Goal: Book appointment/travel/reservation

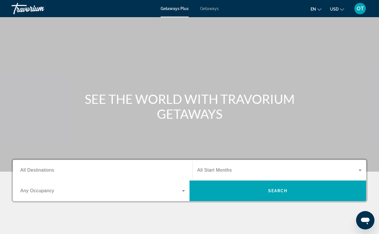
click at [210, 10] on span "Getaways" at bounding box center [209, 8] width 19 height 5
click at [55, 167] on input "Destination All Destinations" at bounding box center [102, 170] width 165 height 7
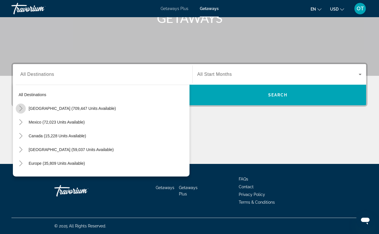
click at [21, 109] on icon "Toggle United States (709,447 units available)" at bounding box center [21, 109] width 6 height 6
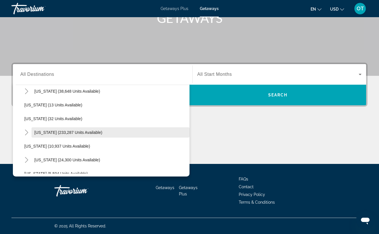
scroll to position [74, 0]
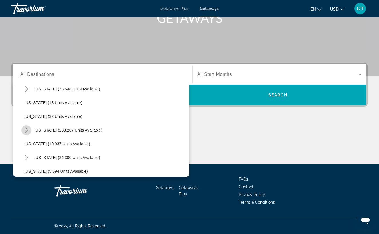
click at [27, 129] on icon "Toggle Florida (233,287 units available)" at bounding box center [26, 130] width 3 height 6
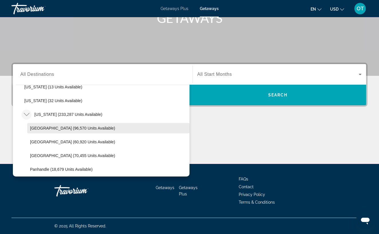
scroll to position [93, 0]
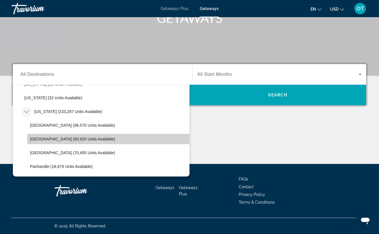
click at [88, 138] on span "[GEOGRAPHIC_DATA] (60,920 units available)" at bounding box center [72, 139] width 85 height 5
type input "**********"
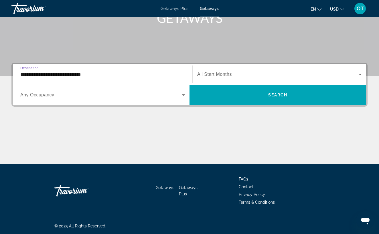
click at [361, 75] on icon "Search widget" at bounding box center [360, 74] width 7 height 7
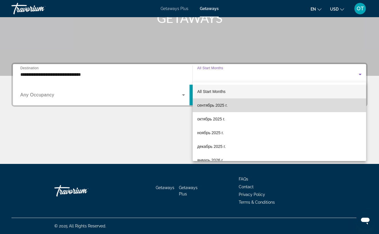
click at [271, 109] on mat-option "сентябрь 2025 г." at bounding box center [280, 105] width 174 height 14
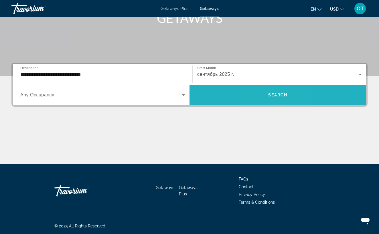
click at [267, 100] on span "Search widget" at bounding box center [278, 95] width 177 height 14
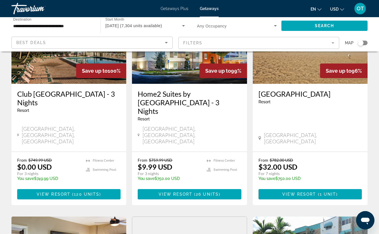
scroll to position [295, 0]
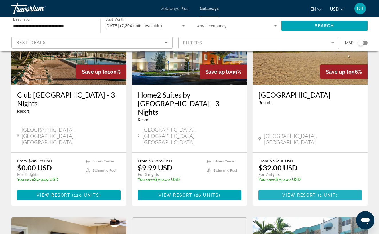
click at [302, 193] on span "View Resort" at bounding box center [299, 195] width 34 height 5
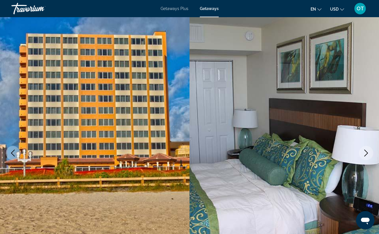
click at [366, 153] on icon "Next image" at bounding box center [366, 153] width 7 height 7
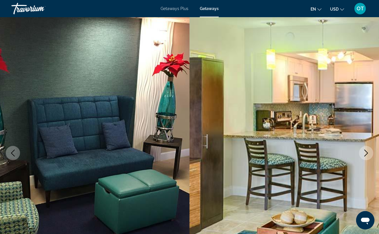
click at [366, 153] on icon "Next image" at bounding box center [366, 153] width 7 height 7
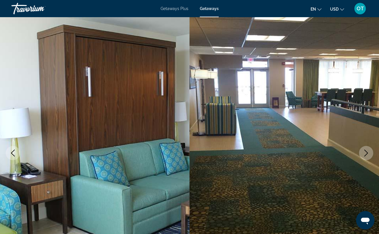
click at [366, 153] on icon "Next image" at bounding box center [366, 153] width 7 height 7
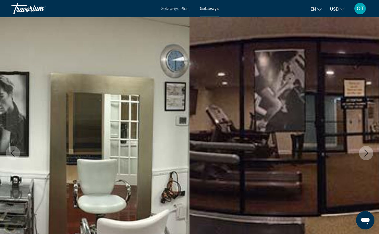
click at [366, 153] on icon "Next image" at bounding box center [366, 153] width 7 height 7
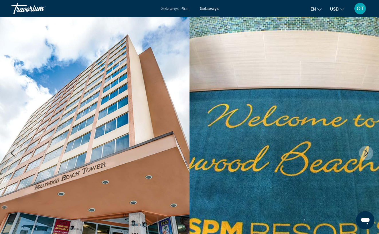
click at [366, 153] on icon "Next image" at bounding box center [366, 153] width 7 height 7
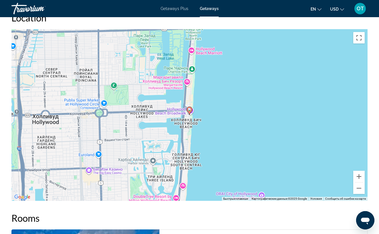
scroll to position [604, 0]
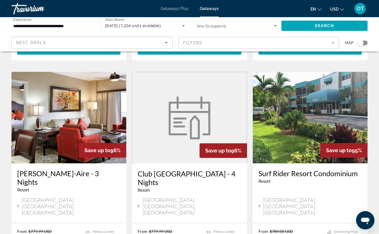
scroll to position [441, 0]
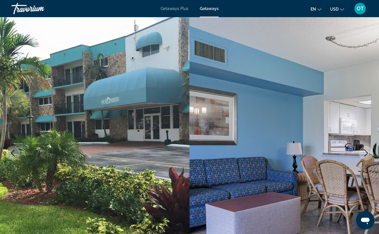
click at [368, 153] on icon "Next image" at bounding box center [366, 153] width 4 height 7
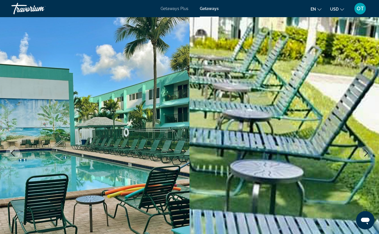
click at [368, 153] on icon "Next image" at bounding box center [366, 153] width 4 height 7
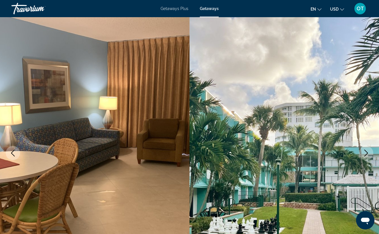
click at [368, 153] on icon "Next image" at bounding box center [366, 153] width 4 height 7
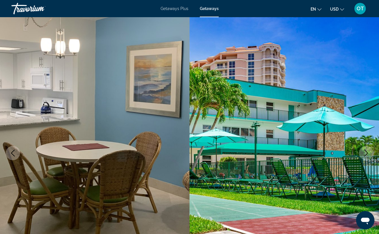
click at [368, 153] on icon "Next image" at bounding box center [366, 153] width 4 height 7
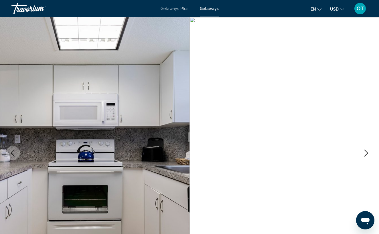
click at [368, 153] on icon "Next image" at bounding box center [366, 153] width 4 height 7
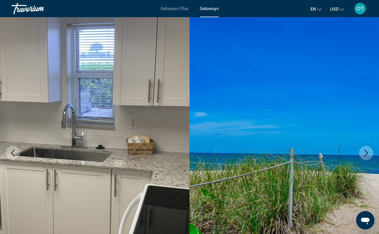
click at [368, 153] on icon "Next image" at bounding box center [366, 153] width 4 height 7
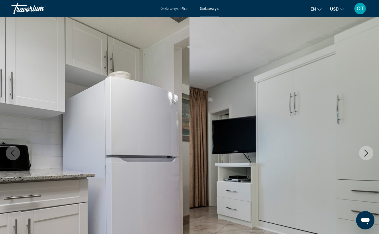
click at [368, 153] on icon "Next image" at bounding box center [366, 153] width 4 height 7
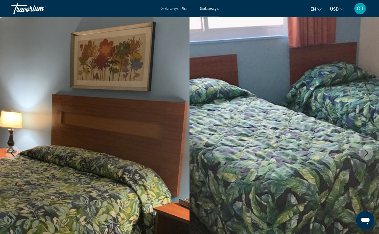
click at [368, 153] on icon "Next image" at bounding box center [366, 153] width 4 height 7
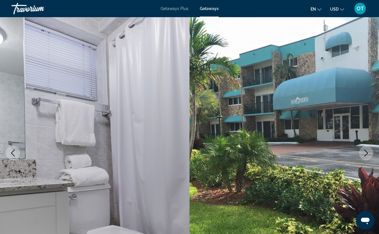
click at [368, 153] on icon "Next image" at bounding box center [366, 153] width 4 height 7
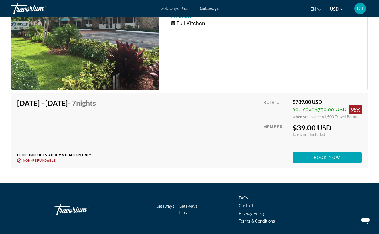
scroll to position [1093, 0]
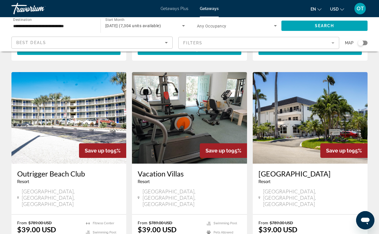
scroll to position [657, 0]
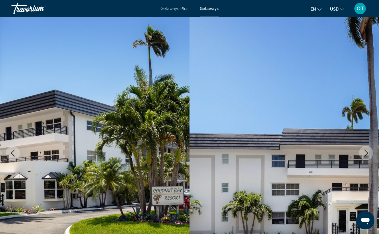
click at [368, 152] on icon "Next image" at bounding box center [366, 153] width 7 height 7
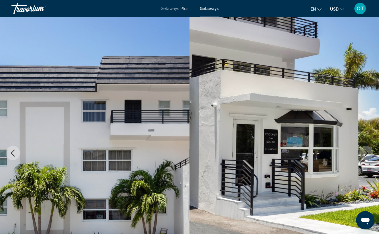
click at [368, 152] on icon "Next image" at bounding box center [366, 153] width 7 height 7
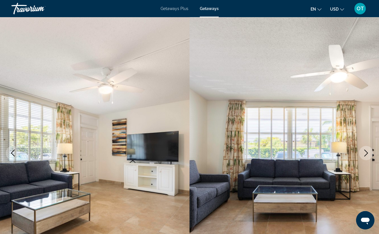
click at [368, 152] on icon "Next image" at bounding box center [366, 153] width 7 height 7
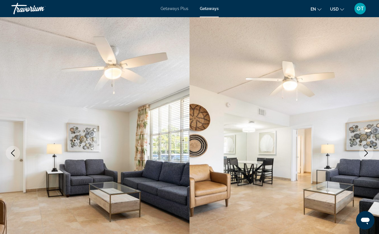
click at [368, 152] on icon "Next image" at bounding box center [366, 153] width 7 height 7
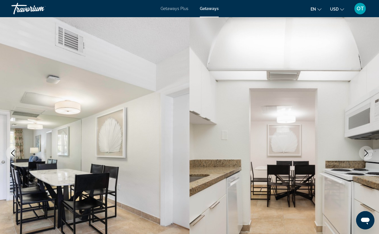
click at [368, 152] on icon "Next image" at bounding box center [366, 153] width 7 height 7
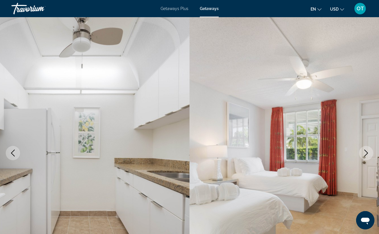
click at [368, 152] on icon "Next image" at bounding box center [366, 153] width 7 height 7
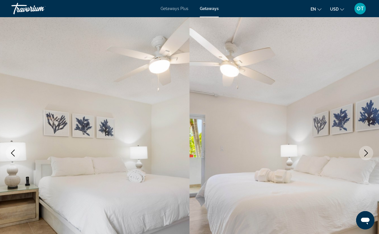
click at [368, 152] on icon "Next image" at bounding box center [366, 153] width 7 height 7
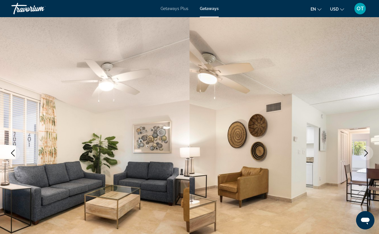
click at [368, 152] on icon "Next image" at bounding box center [366, 153] width 7 height 7
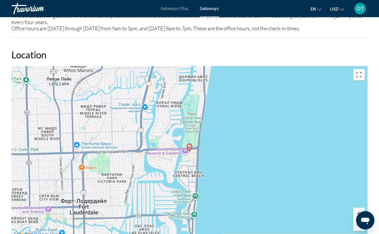
scroll to position [933, 0]
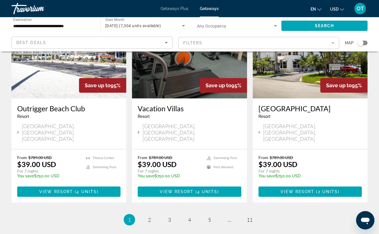
scroll to position [722, 0]
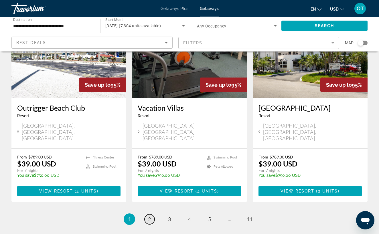
click at [150, 216] on span "2" at bounding box center [149, 219] width 3 height 6
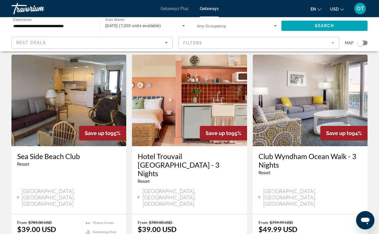
scroll to position [466, 0]
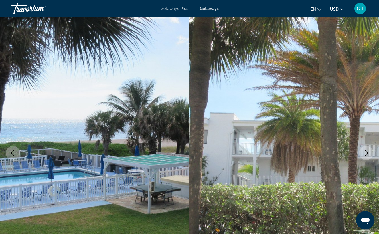
click at [368, 154] on icon "Next image" at bounding box center [366, 153] width 7 height 7
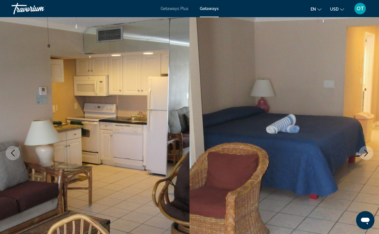
click at [368, 154] on icon "Next image" at bounding box center [366, 153] width 7 height 7
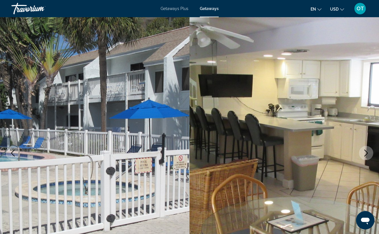
click at [369, 154] on icon "Next image" at bounding box center [366, 153] width 7 height 7
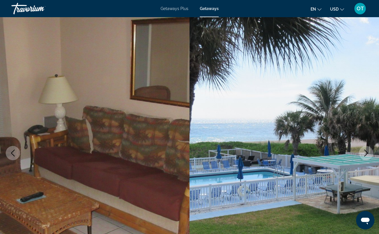
click at [369, 154] on icon "Next image" at bounding box center [366, 153] width 7 height 7
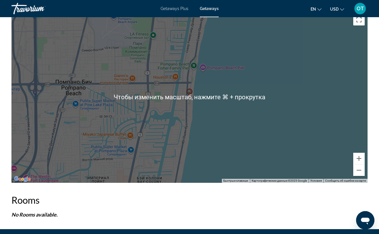
scroll to position [833, 0]
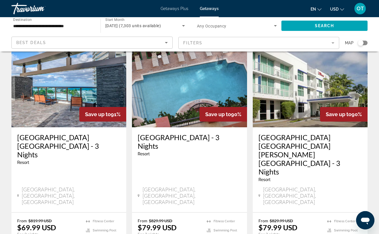
scroll to position [712, 0]
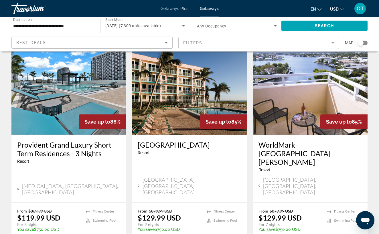
scroll to position [246, 0]
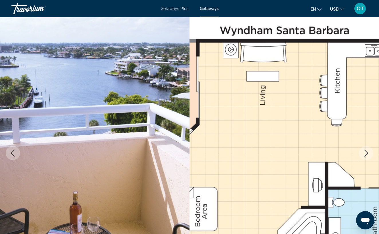
click at [366, 152] on icon "Next image" at bounding box center [366, 153] width 7 height 7
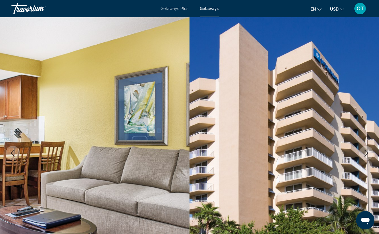
click at [366, 152] on icon "Next image" at bounding box center [366, 153] width 7 height 7
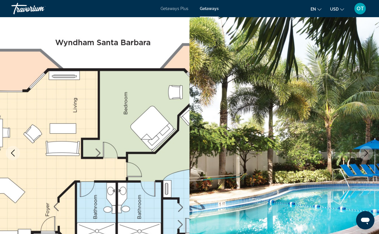
click at [366, 152] on icon "Next image" at bounding box center [366, 153] width 7 height 7
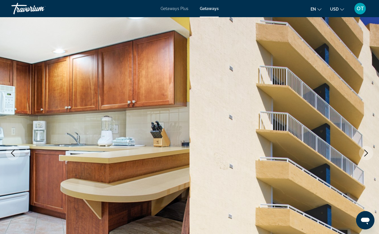
click at [366, 152] on icon "Next image" at bounding box center [366, 153] width 7 height 7
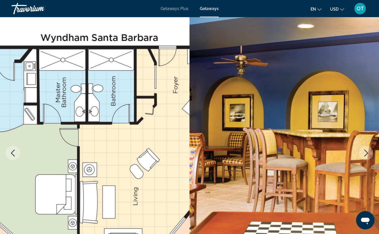
click at [366, 152] on icon "Next image" at bounding box center [366, 153] width 7 height 7
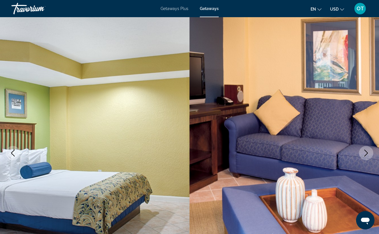
click at [366, 152] on icon "Next image" at bounding box center [366, 153] width 7 height 7
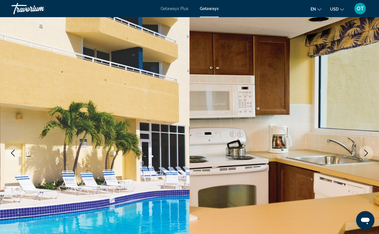
click at [366, 152] on icon "Next image" at bounding box center [366, 153] width 7 height 7
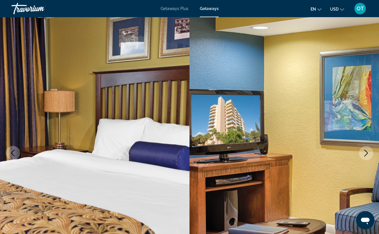
click at [366, 152] on icon "Next image" at bounding box center [366, 153] width 7 height 7
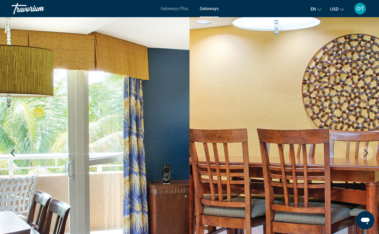
click at [366, 152] on icon "Next image" at bounding box center [366, 153] width 7 height 7
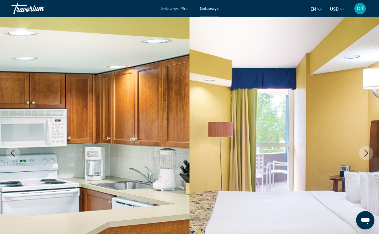
click at [366, 152] on icon "Next image" at bounding box center [366, 153] width 7 height 7
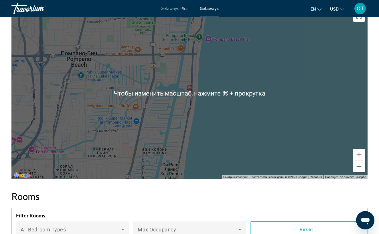
scroll to position [912, 0]
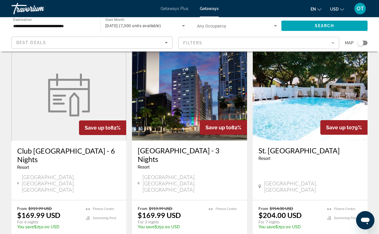
scroll to position [699, 0]
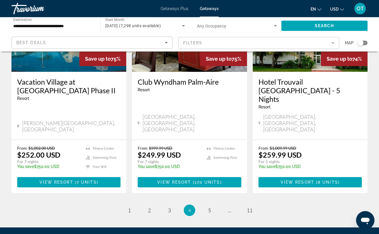
scroll to position [752, 0]
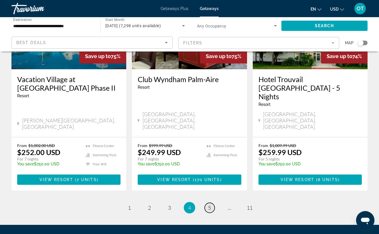
click at [210, 205] on span "5" at bounding box center [209, 208] width 3 height 6
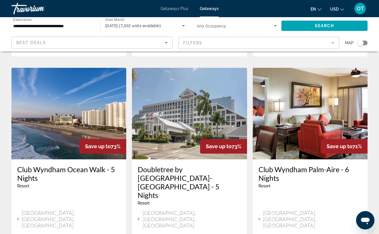
scroll to position [446, 0]
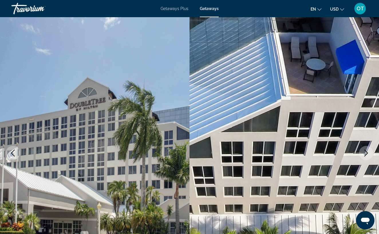
click at [366, 153] on icon "Next image" at bounding box center [366, 153] width 7 height 7
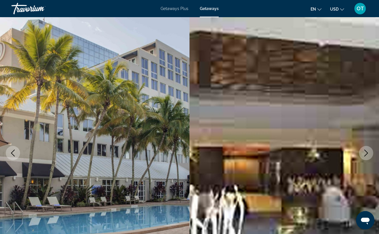
click at [366, 153] on icon "Next image" at bounding box center [366, 153] width 7 height 7
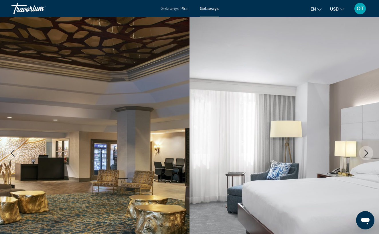
click at [366, 153] on icon "Next image" at bounding box center [366, 153] width 7 height 7
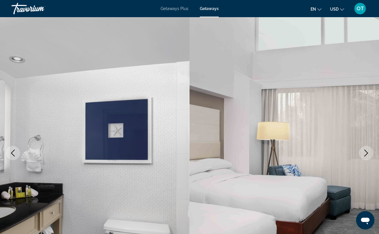
click at [366, 153] on icon "Next image" at bounding box center [366, 153] width 7 height 7
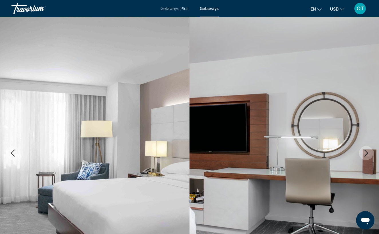
click at [366, 153] on icon "Next image" at bounding box center [366, 153] width 7 height 7
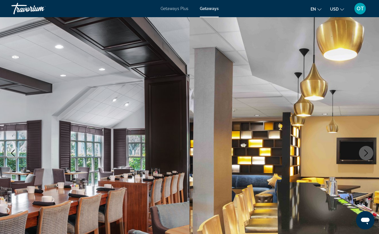
click at [366, 153] on icon "Next image" at bounding box center [366, 153] width 7 height 7
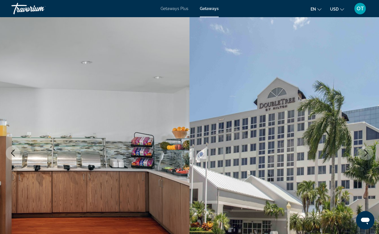
click at [366, 153] on icon "Next image" at bounding box center [366, 153] width 7 height 7
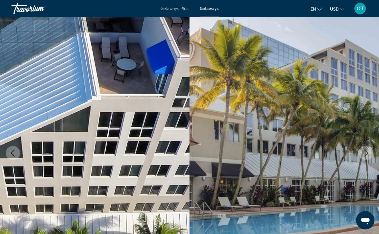
click at [367, 154] on icon "Next image" at bounding box center [366, 153] width 4 height 7
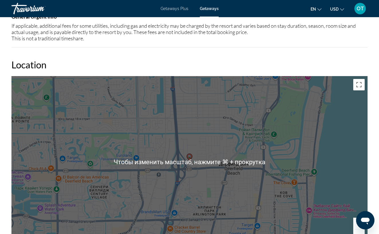
scroll to position [695, 0]
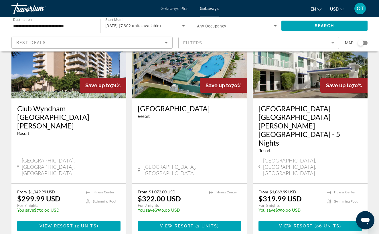
scroll to position [742, 0]
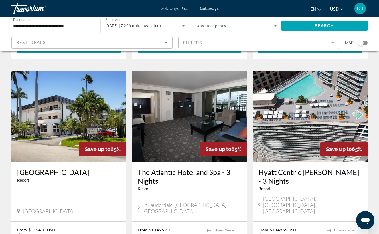
scroll to position [460, 0]
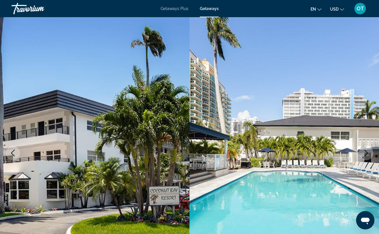
click at [369, 153] on icon "Next image" at bounding box center [366, 153] width 7 height 7
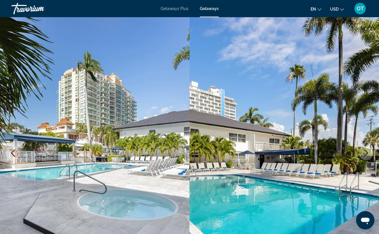
click at [369, 153] on icon "Next image" at bounding box center [366, 153] width 7 height 7
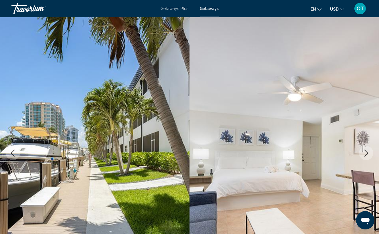
click at [369, 153] on icon "Next image" at bounding box center [366, 153] width 7 height 7
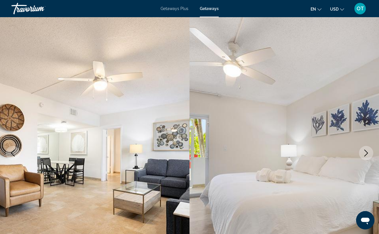
click at [369, 153] on icon "Next image" at bounding box center [366, 153] width 7 height 7
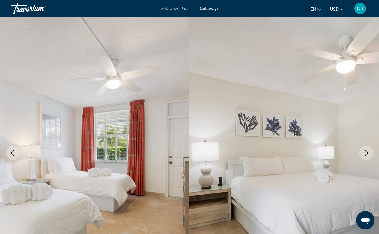
click at [369, 153] on icon "Next image" at bounding box center [366, 153] width 7 height 7
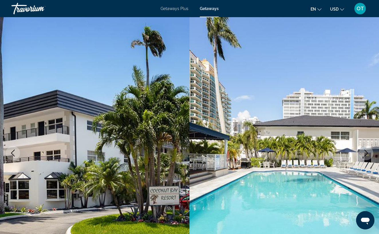
click at [369, 153] on icon "Next image" at bounding box center [366, 153] width 7 height 7
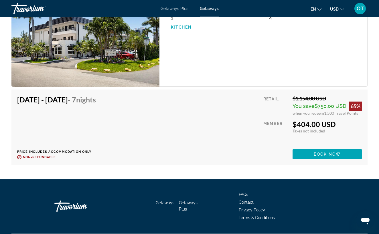
scroll to position [891, 0]
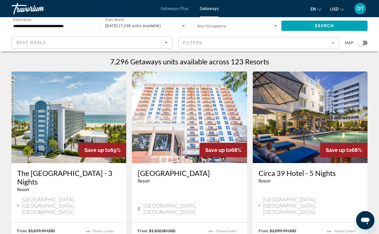
click at [174, 8] on span "Getaways Plus" at bounding box center [175, 8] width 28 height 5
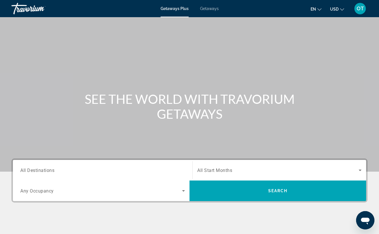
click at [61, 173] on input "Destination All Destinations" at bounding box center [102, 170] width 165 height 7
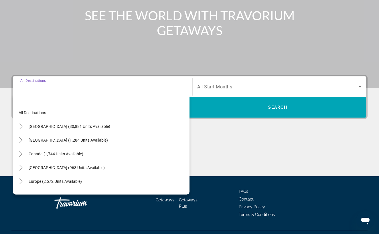
scroll to position [96, 0]
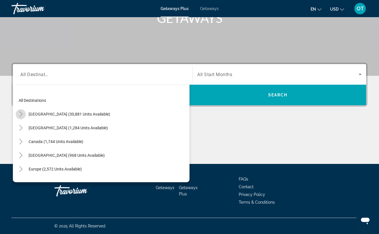
click at [21, 113] on icon "Toggle United States (30,881 units available)" at bounding box center [20, 114] width 3 height 6
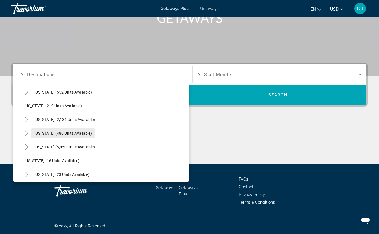
scroll to position [36, 0]
click at [27, 145] on icon "Toggle Florida (5,450 units available)" at bounding box center [27, 147] width 6 height 6
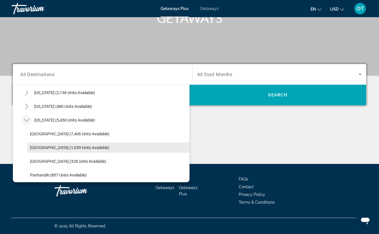
scroll to position [66, 0]
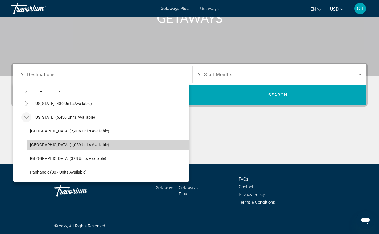
click at [51, 146] on span "[GEOGRAPHIC_DATA] (1,059 units available)" at bounding box center [69, 145] width 79 height 5
type input "**********"
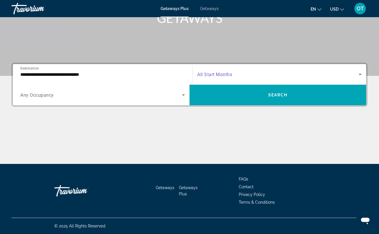
click at [362, 74] on icon "Search widget" at bounding box center [360, 74] width 7 height 7
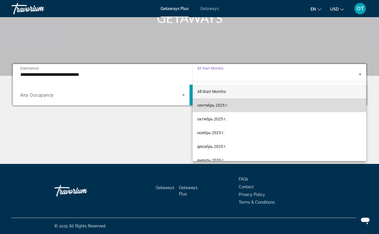
click at [239, 105] on mat-option "сентябрь 2025 г." at bounding box center [280, 105] width 174 height 14
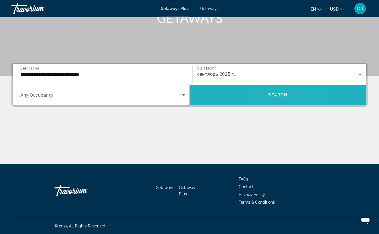
click at [274, 101] on span "Search widget" at bounding box center [278, 95] width 177 height 14
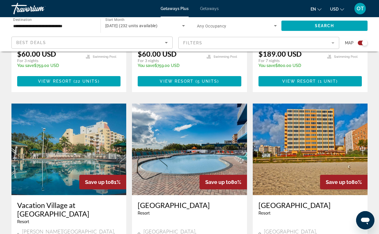
scroll to position [614, 0]
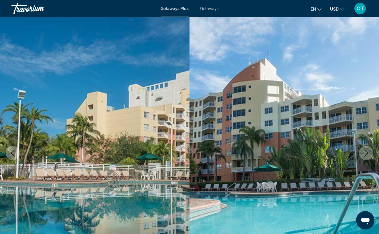
click at [367, 154] on icon "Next image" at bounding box center [366, 153] width 4 height 7
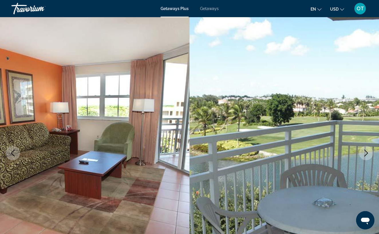
click at [367, 153] on icon "Next image" at bounding box center [366, 153] width 7 height 7
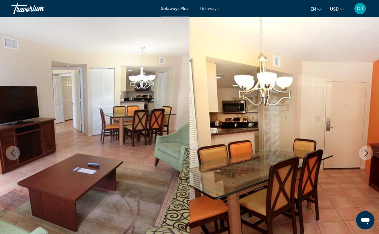
click at [367, 153] on icon "Next image" at bounding box center [366, 153] width 7 height 7
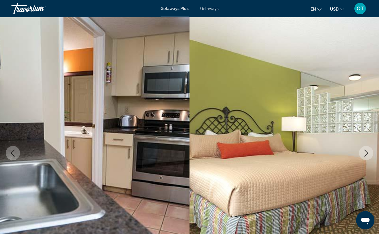
click at [367, 153] on icon "Next image" at bounding box center [366, 153] width 7 height 7
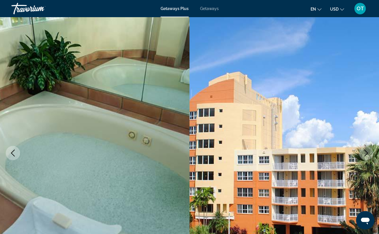
click at [367, 153] on icon "Next image" at bounding box center [366, 153] width 7 height 7
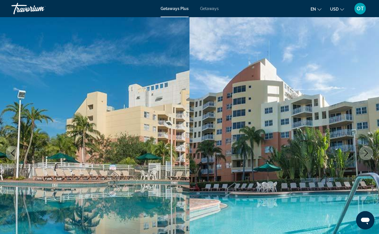
click at [367, 153] on icon "Next image" at bounding box center [366, 153] width 4 height 7
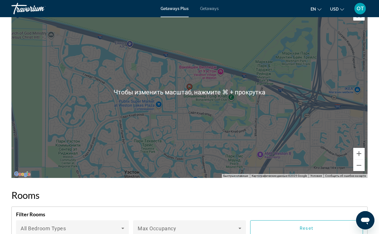
scroll to position [677, 0]
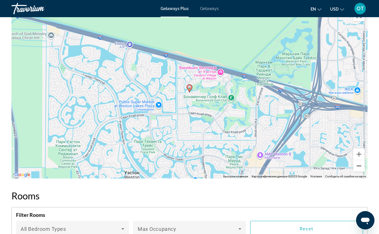
click at [362, 166] on button "Уменьшить" at bounding box center [358, 165] width 11 height 11
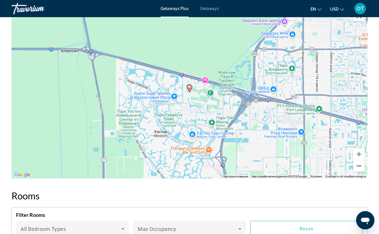
click at [362, 166] on button "Уменьшить" at bounding box center [358, 165] width 11 height 11
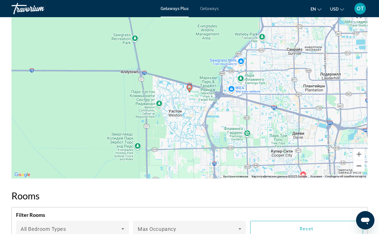
click at [362, 166] on button "Уменьшить" at bounding box center [358, 165] width 11 height 11
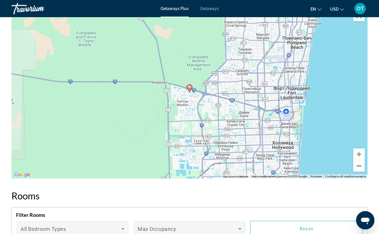
click at [362, 166] on button "Уменьшить" at bounding box center [358, 165] width 11 height 11
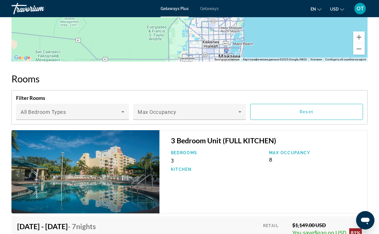
scroll to position [777, 0]
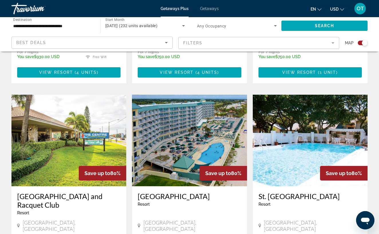
scroll to position [823, 0]
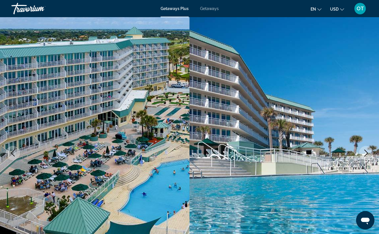
click at [367, 151] on icon "Next image" at bounding box center [366, 153] width 7 height 7
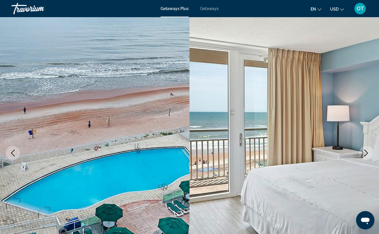
click at [367, 151] on icon "Next image" at bounding box center [366, 153] width 7 height 7
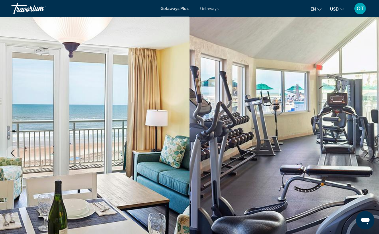
click at [367, 151] on icon "Next image" at bounding box center [366, 153] width 7 height 7
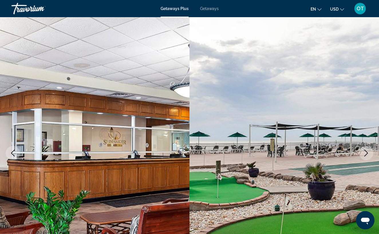
click at [367, 151] on icon "Next image" at bounding box center [366, 153] width 7 height 7
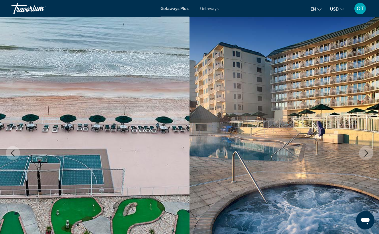
click at [367, 151] on icon "Next image" at bounding box center [366, 153] width 7 height 7
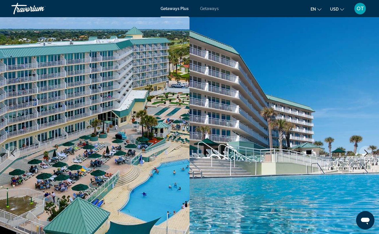
click at [367, 151] on icon "Next image" at bounding box center [366, 153] width 7 height 7
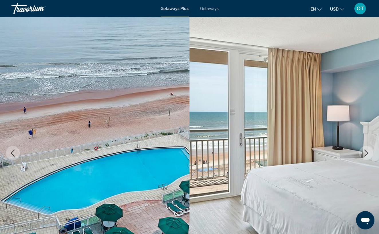
click at [365, 153] on icon "Next image" at bounding box center [366, 153] width 7 height 7
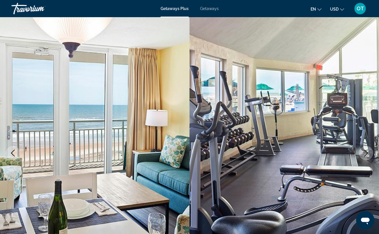
click at [365, 153] on icon "Next image" at bounding box center [366, 153] width 7 height 7
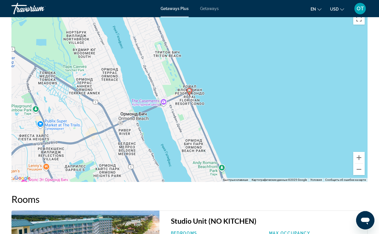
scroll to position [687, 0]
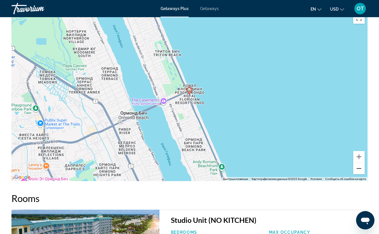
click at [360, 163] on button "Уменьшить" at bounding box center [358, 168] width 11 height 11
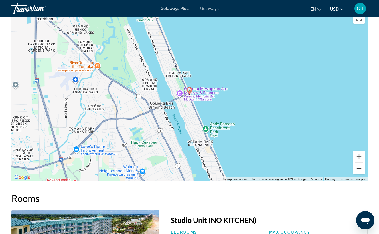
click at [360, 163] on button "Уменьшить" at bounding box center [358, 168] width 11 height 11
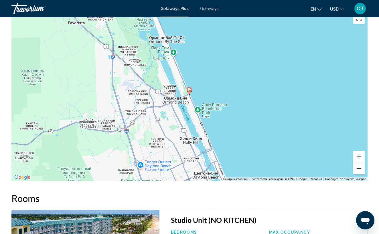
click at [360, 163] on button "Уменьшить" at bounding box center [358, 168] width 11 height 11
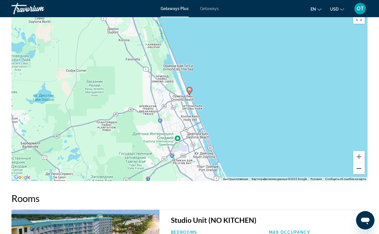
click at [360, 163] on button "Уменьшить" at bounding box center [358, 168] width 11 height 11
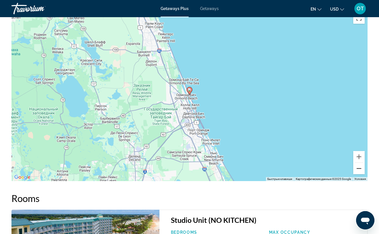
click at [360, 163] on button "Уменьшить" at bounding box center [358, 168] width 11 height 11
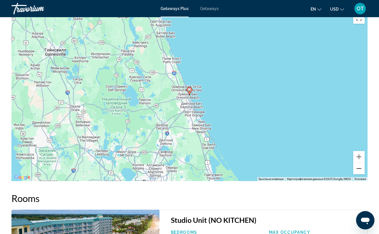
click at [360, 163] on button "Уменьшить" at bounding box center [358, 168] width 11 height 11
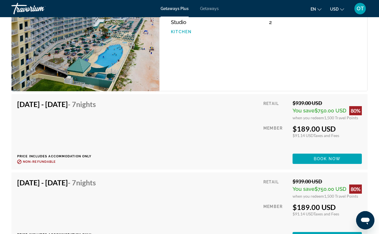
scroll to position [990, 0]
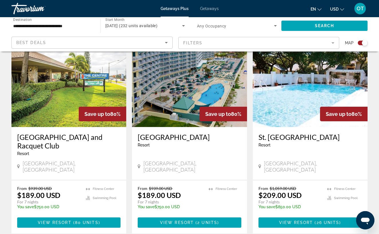
scroll to position [882, 0]
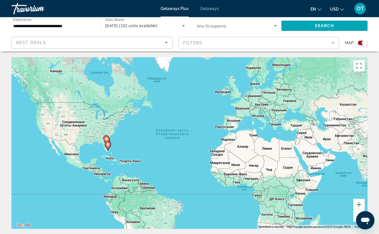
click at [42, 23] on input "**********" at bounding box center [53, 26] width 80 height 7
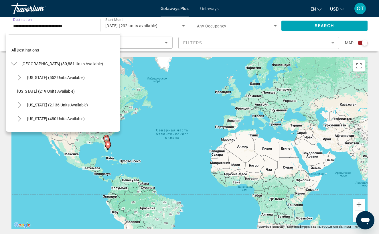
scroll to position [75, 0]
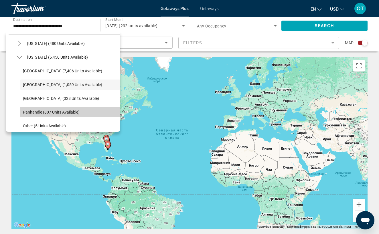
click at [46, 113] on span "Panhandle (807 units available)" at bounding box center [51, 112] width 57 height 5
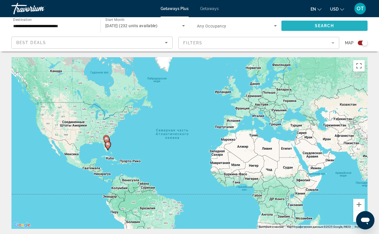
click at [297, 25] on span "Search widget" at bounding box center [324, 26] width 86 height 14
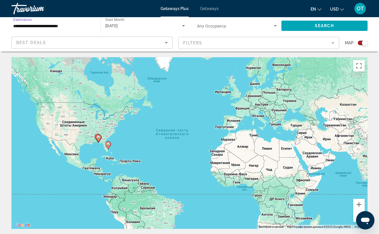
click at [34, 25] on input "**********" at bounding box center [53, 26] width 80 height 7
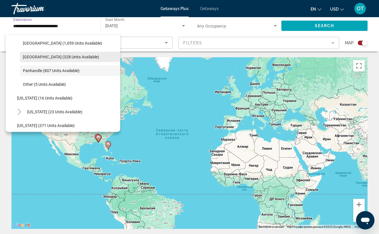
scroll to position [119, 0]
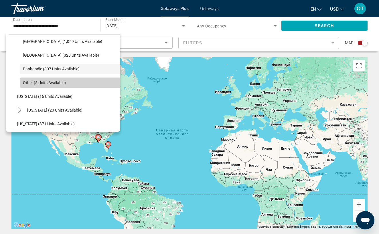
click at [46, 82] on span "Other (5 units available)" at bounding box center [44, 82] width 43 height 5
type input "**********"
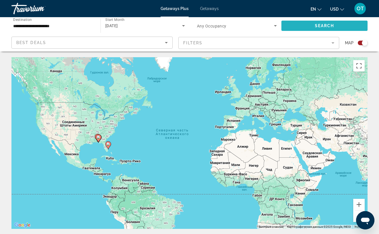
click at [307, 27] on span "Search widget" at bounding box center [324, 26] width 86 height 14
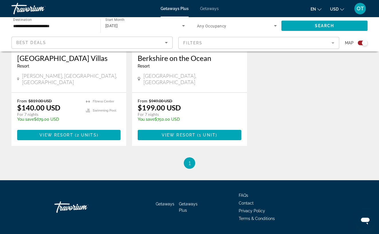
scroll to position [303, 0]
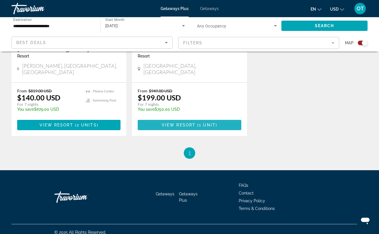
click at [199, 123] on span "( 1 unit )" at bounding box center [207, 125] width 22 height 5
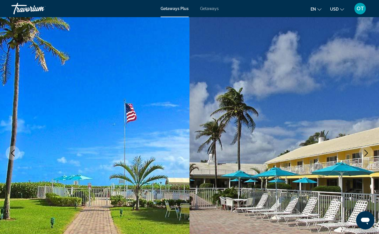
click at [366, 152] on icon "Next image" at bounding box center [366, 153] width 7 height 7
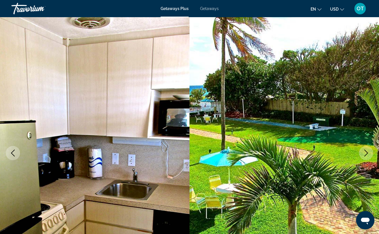
click at [366, 152] on icon "Next image" at bounding box center [366, 153] width 7 height 7
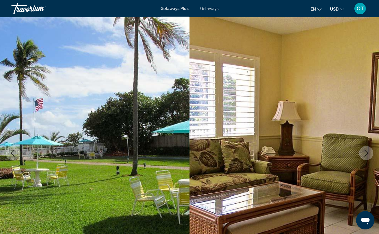
click at [366, 152] on icon "Next image" at bounding box center [366, 153] width 7 height 7
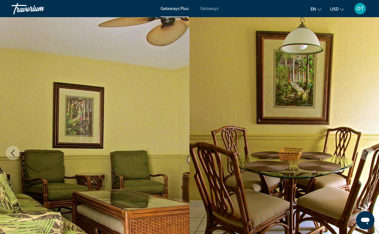
click at [366, 152] on icon "Next image" at bounding box center [366, 153] width 7 height 7
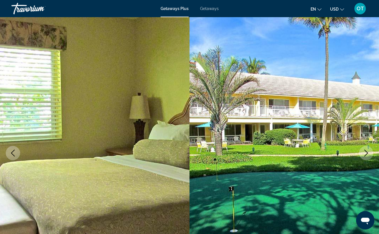
click at [366, 152] on icon "Next image" at bounding box center [366, 153] width 7 height 7
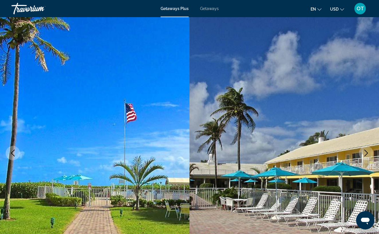
click at [366, 152] on icon "Next image" at bounding box center [366, 153] width 7 height 7
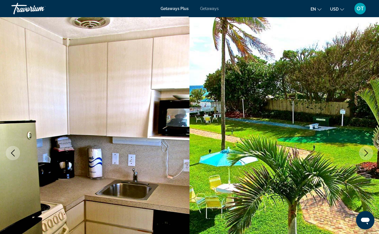
click at [366, 152] on icon "Next image" at bounding box center [366, 153] width 7 height 7
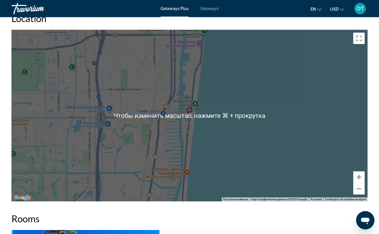
scroll to position [610, 0]
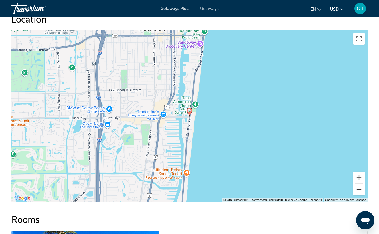
click at [359, 185] on button "Уменьшить" at bounding box center [358, 189] width 11 height 11
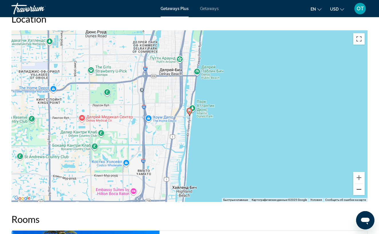
click at [359, 184] on button "Уменьшить" at bounding box center [358, 189] width 11 height 11
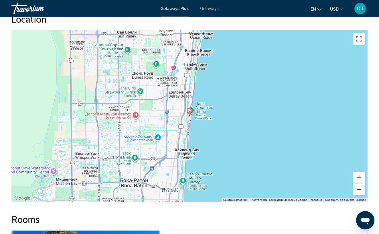
click at [359, 184] on button "Уменьшить" at bounding box center [358, 189] width 11 height 11
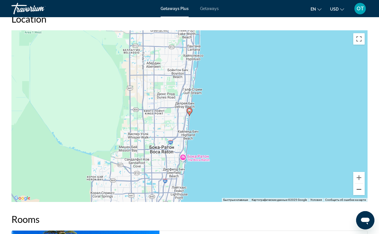
click at [359, 184] on button "Уменьшить" at bounding box center [358, 189] width 11 height 11
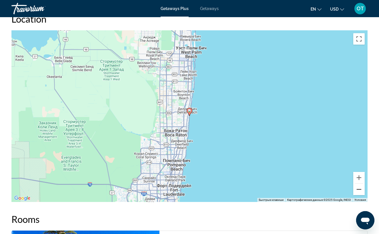
click at [359, 184] on button "Уменьшить" at bounding box center [358, 189] width 11 height 11
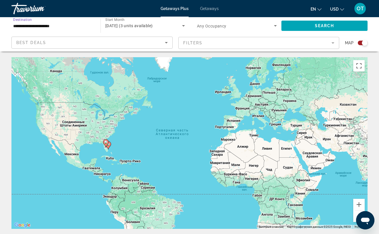
click at [42, 25] on input "**********" at bounding box center [53, 26] width 80 height 7
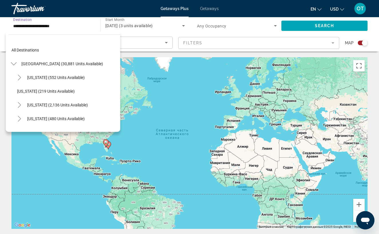
scroll to position [117, 0]
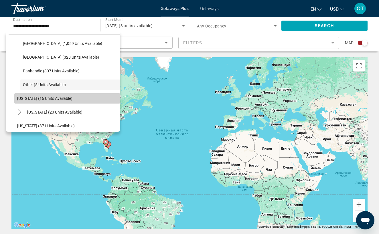
click at [51, 99] on span "[US_STATE] (16 units available)" at bounding box center [44, 98] width 55 height 5
type input "**********"
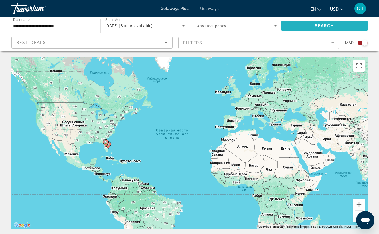
click at [322, 26] on span "Search" at bounding box center [324, 25] width 19 height 5
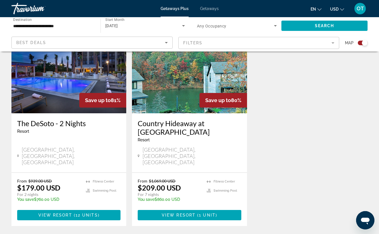
scroll to position [231, 0]
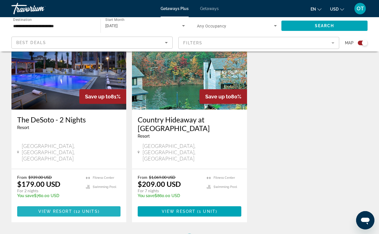
click at [56, 209] on span "View Resort" at bounding box center [55, 211] width 34 height 5
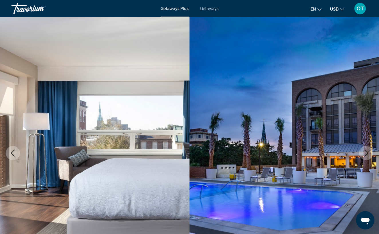
click at [368, 153] on icon "Next image" at bounding box center [366, 153] width 7 height 7
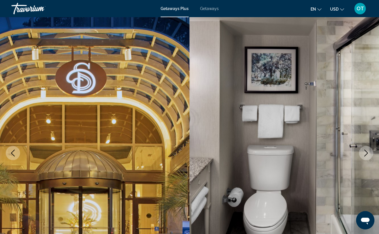
click at [368, 153] on icon "Next image" at bounding box center [366, 153] width 7 height 7
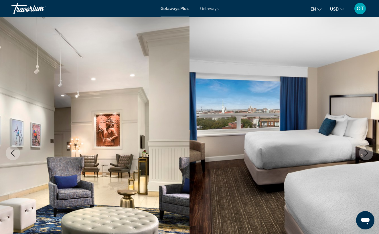
click at [368, 153] on icon "Next image" at bounding box center [366, 153] width 4 height 7
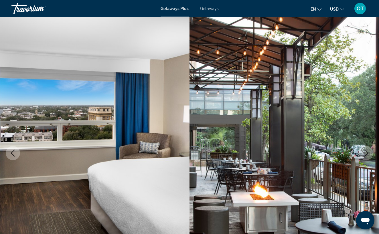
click at [368, 153] on icon "Next image" at bounding box center [366, 153] width 7 height 7
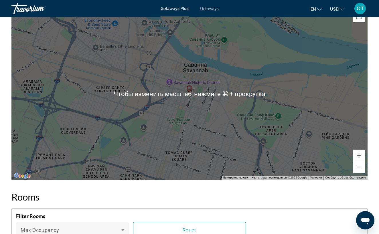
scroll to position [766, 0]
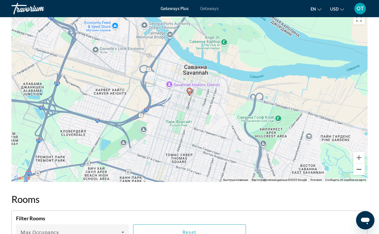
click at [360, 165] on button "Уменьшить" at bounding box center [358, 169] width 11 height 11
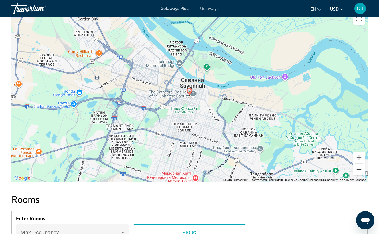
click at [360, 165] on button "Уменьшить" at bounding box center [358, 169] width 11 height 11
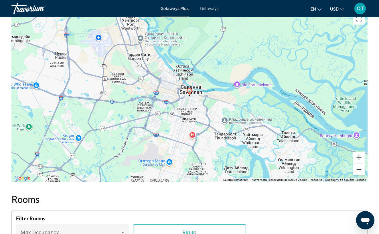
click at [360, 165] on button "Уменьшить" at bounding box center [358, 169] width 11 height 11
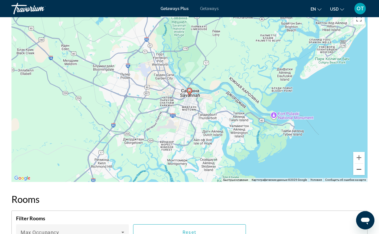
click at [360, 165] on button "Уменьшить" at bounding box center [358, 169] width 11 height 11
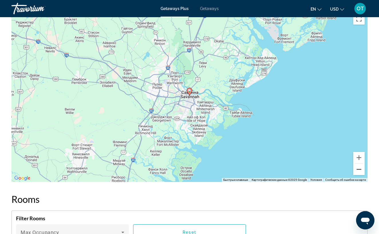
click at [360, 165] on button "Уменьшить" at bounding box center [358, 169] width 11 height 11
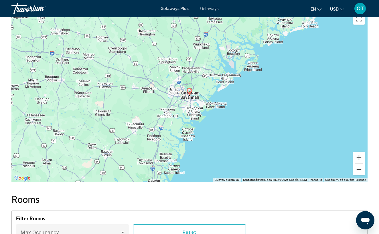
click at [360, 165] on button "Уменьшить" at bounding box center [358, 169] width 11 height 11
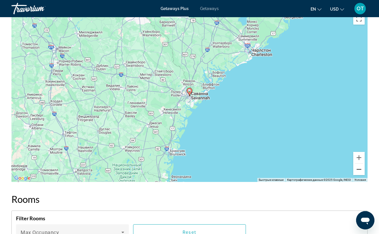
click at [360, 165] on button "Уменьшить" at bounding box center [358, 169] width 11 height 11
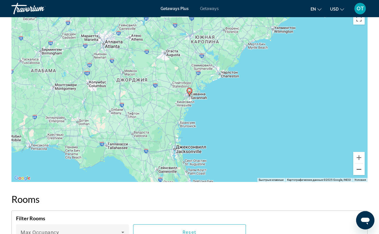
click at [360, 165] on button "Уменьшить" at bounding box center [358, 169] width 11 height 11
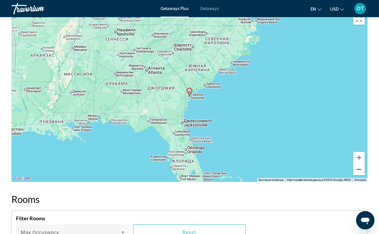
click at [360, 165] on button "Уменьшить" at bounding box center [358, 169] width 11 height 11
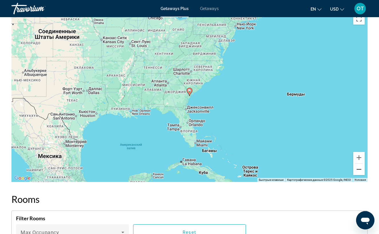
click at [360, 165] on button "Уменьшить" at bounding box center [358, 169] width 11 height 11
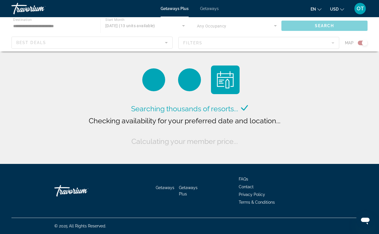
click at [37, 24] on div "Main content" at bounding box center [189, 34] width 379 height 34
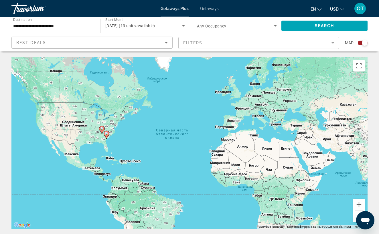
click at [27, 27] on input "**********" at bounding box center [53, 26] width 80 height 7
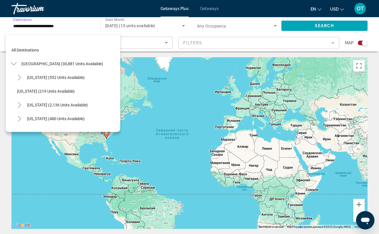
scroll to position [62, 0]
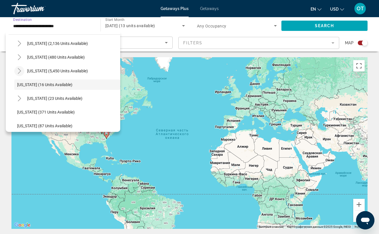
click at [18, 70] on icon "Toggle Florida (5,450 units available)" at bounding box center [20, 71] width 6 height 6
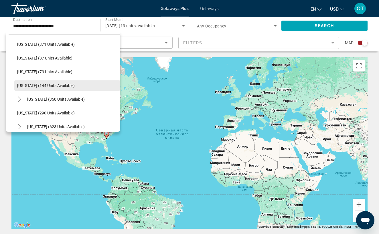
scroll to position [204, 0]
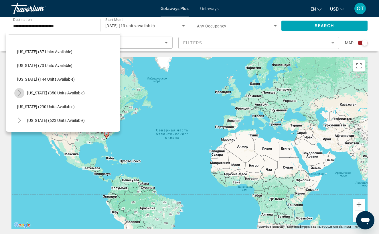
click at [19, 91] on icon "Toggle Maine (350 units available)" at bounding box center [19, 93] width 3 height 6
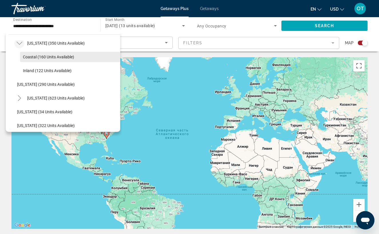
scroll to position [257, 0]
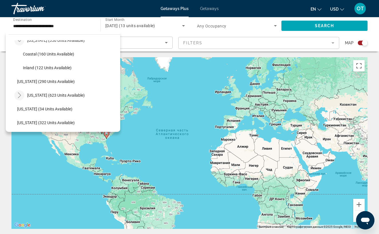
click at [19, 94] on icon "Toggle Massachusetts (623 units available)" at bounding box center [19, 95] width 3 height 6
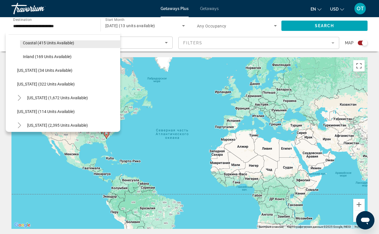
scroll to position [325, 0]
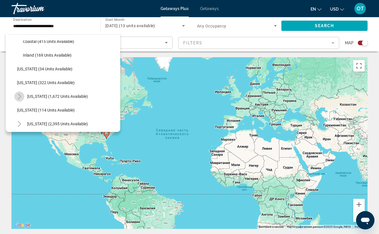
click at [19, 96] on icon "Toggle Missouri (1,672 units available)" at bounding box center [19, 97] width 3 height 6
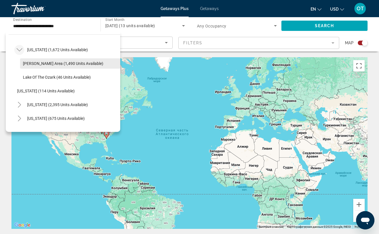
scroll to position [373, 0]
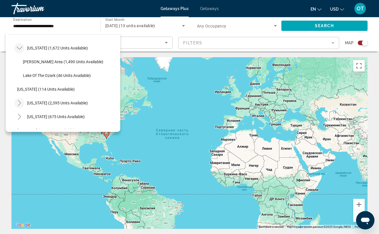
click at [20, 103] on icon "Toggle Nevada (2,395 units available)" at bounding box center [20, 103] width 6 height 6
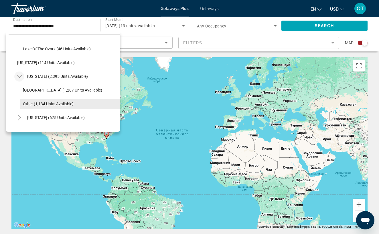
scroll to position [406, 0]
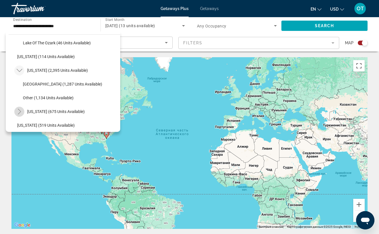
click at [19, 111] on icon "Toggle New Hampshire (675 units available)" at bounding box center [20, 112] width 6 height 6
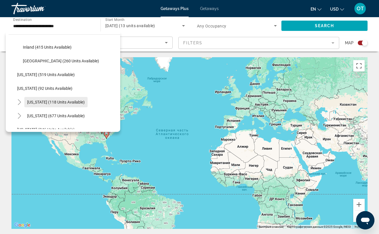
scroll to position [489, 0]
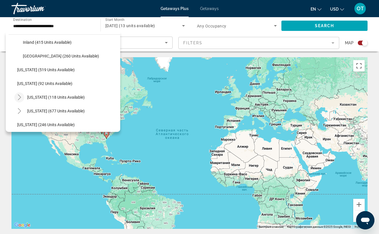
click at [19, 98] on icon "Toggle New York (118 units available)" at bounding box center [20, 97] width 6 height 6
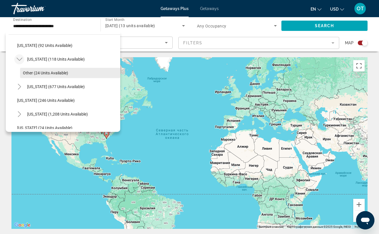
scroll to position [529, 0]
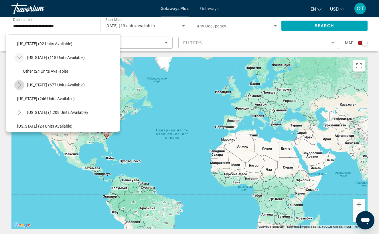
click at [19, 84] on icon "Toggle North Carolina (677 units available)" at bounding box center [20, 85] width 6 height 6
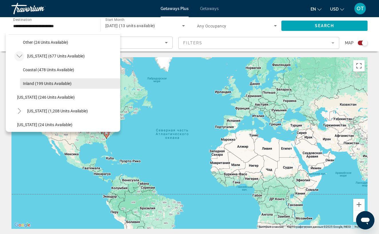
scroll to position [561, 0]
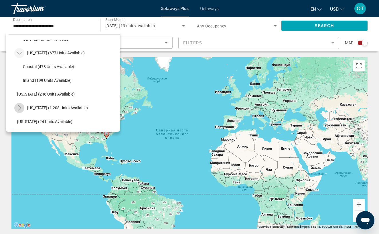
click at [19, 108] on icon "Toggle Pennsylvania (1,208 units available)" at bounding box center [20, 108] width 6 height 6
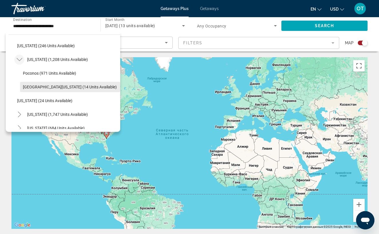
scroll to position [613, 0]
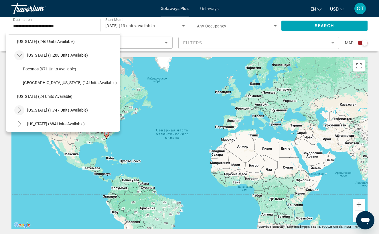
click at [22, 110] on icon "Toggle South Carolina (1,747 units available)" at bounding box center [20, 110] width 6 height 6
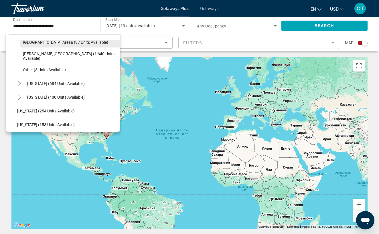
scroll to position [694, 0]
click at [18, 84] on icon "Toggle Tennessee (684 units available)" at bounding box center [20, 84] width 6 height 6
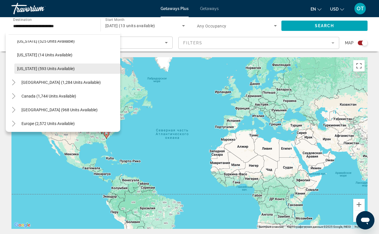
scroll to position [848, 0]
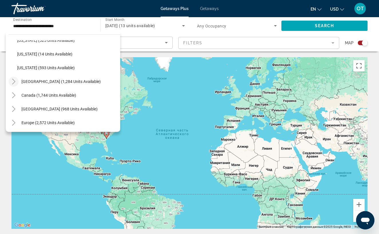
click at [13, 82] on icon "Toggle Mexico (1,284 units available)" at bounding box center [14, 82] width 6 height 6
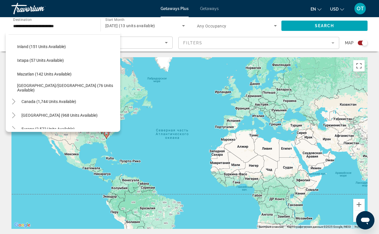
scroll to position [954, 0]
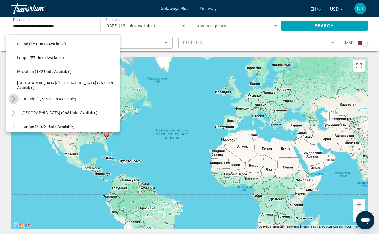
click at [13, 98] on icon "Toggle Canada (1,744 units available)" at bounding box center [14, 99] width 6 height 6
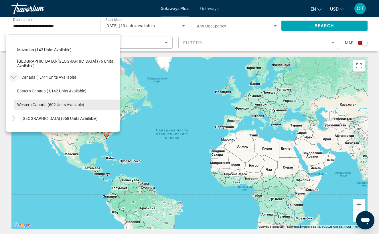
scroll to position [977, 0]
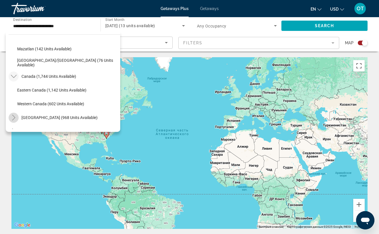
click at [14, 118] on icon "Toggle Caribbean & Atlantic Islands (968 units available)" at bounding box center [14, 118] width 6 height 6
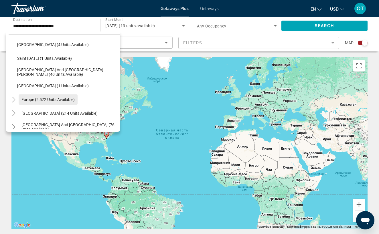
scroll to position [1124, 0]
